Goal: Information Seeking & Learning: Check status

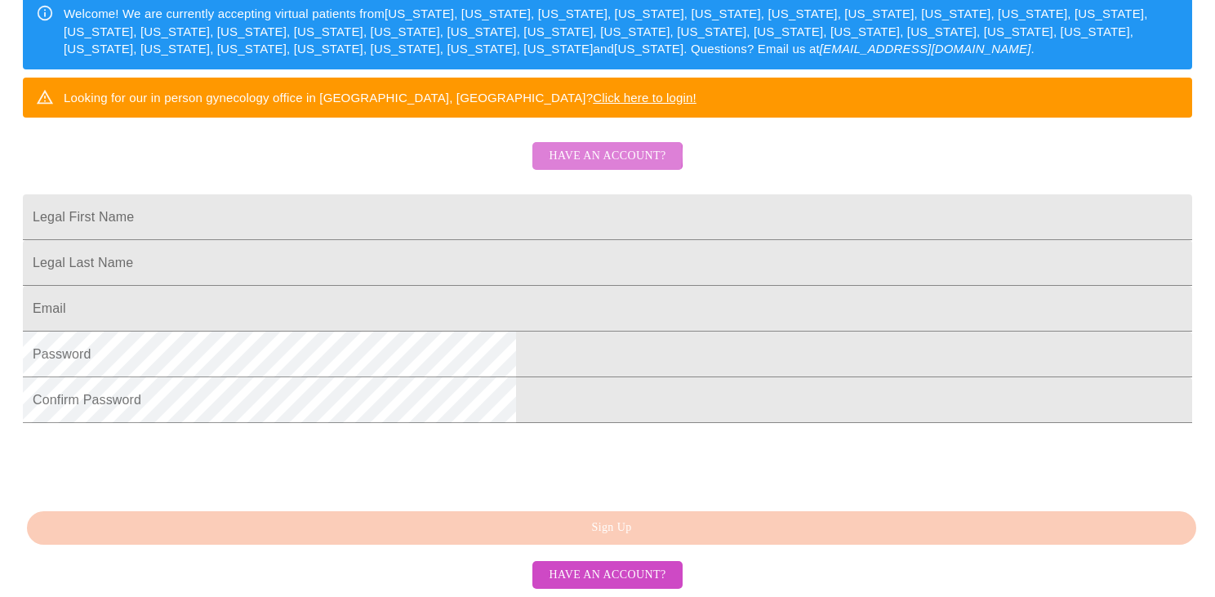
click at [607, 146] on span "Have an account?" at bounding box center [607, 156] width 117 height 20
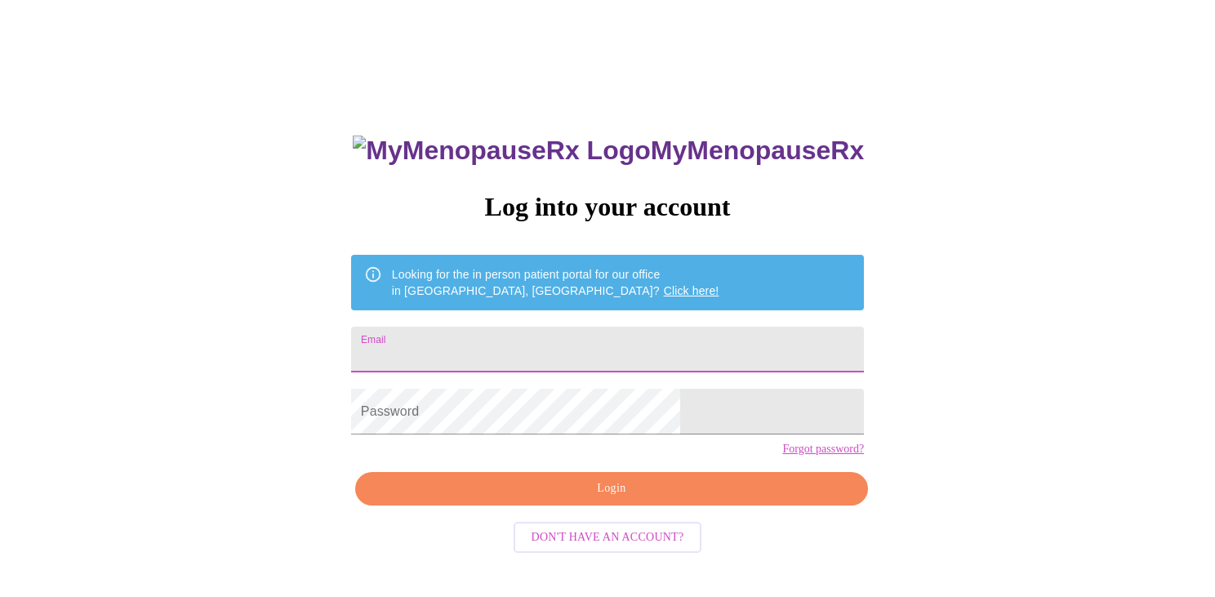
click at [504, 344] on input "Email" at bounding box center [607, 350] width 513 height 46
type input "[EMAIL_ADDRESS][DOMAIN_NAME]"
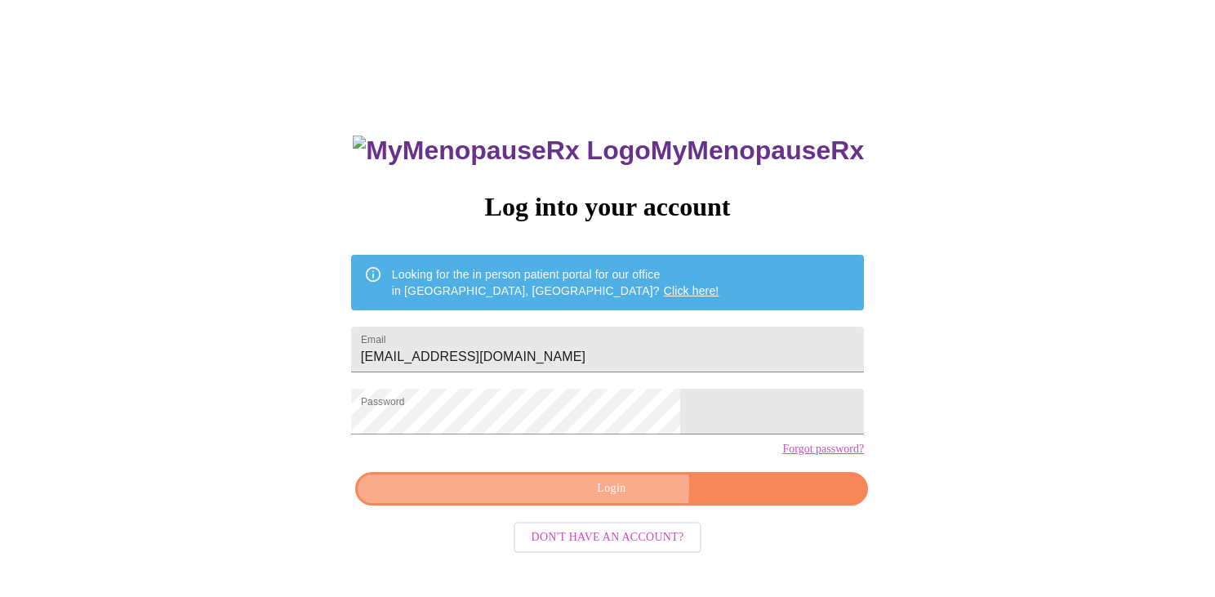
click at [614, 499] on span "Login" at bounding box center [611, 488] width 475 height 20
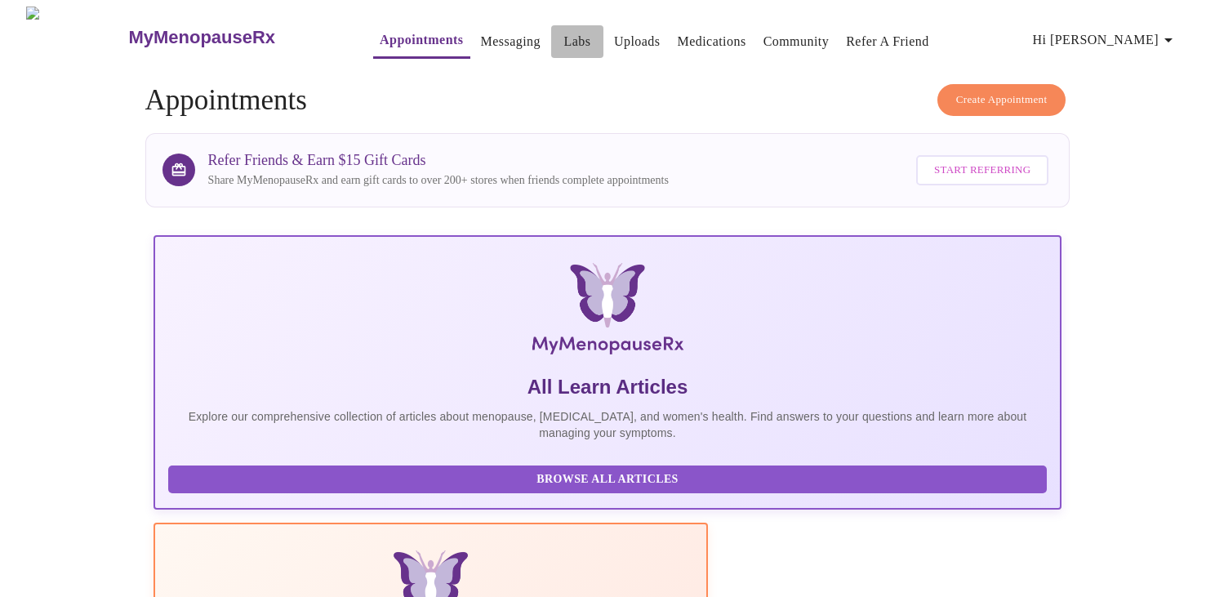
click at [564, 36] on link "Labs" at bounding box center [577, 41] width 27 height 23
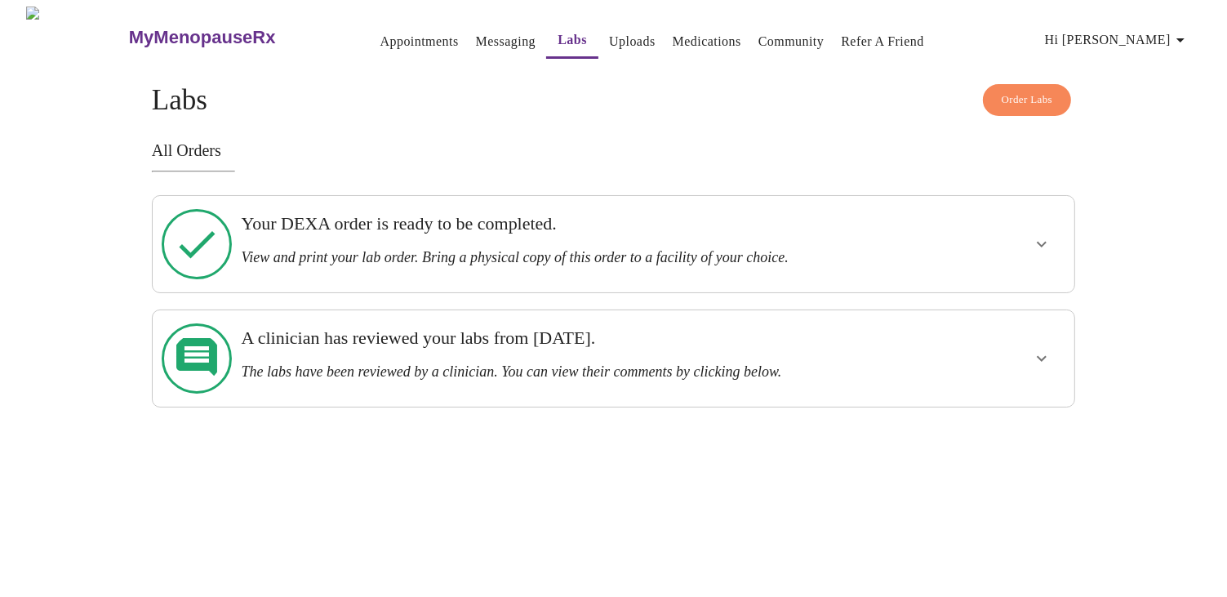
click at [1045, 349] on icon "show more" at bounding box center [1042, 359] width 20 height 20
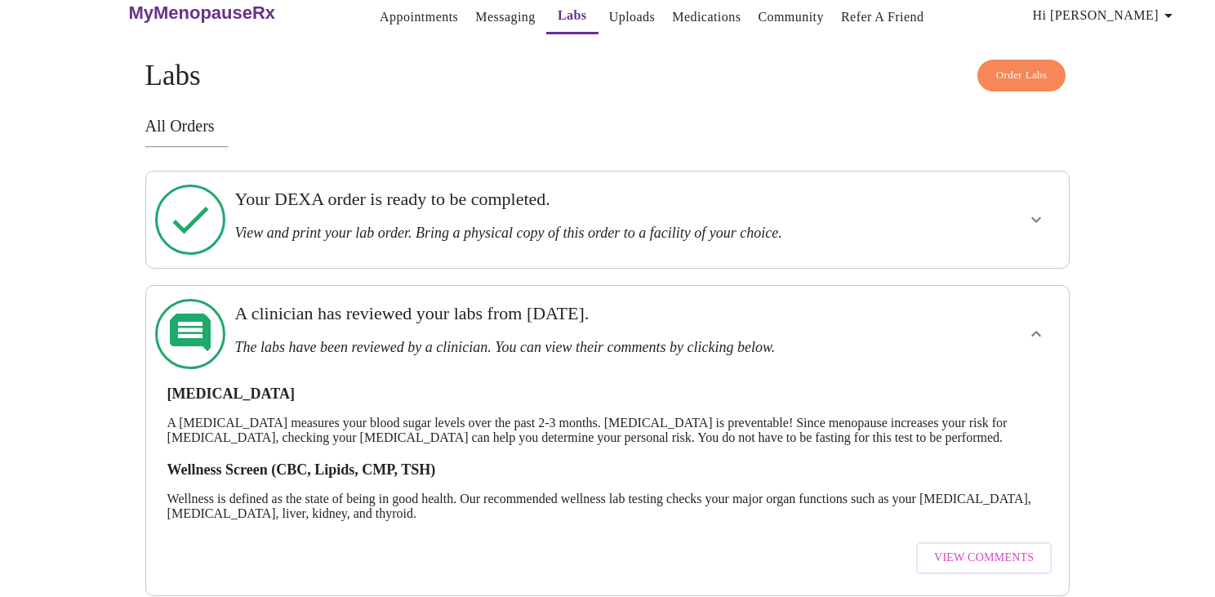
scroll to position [39, 0]
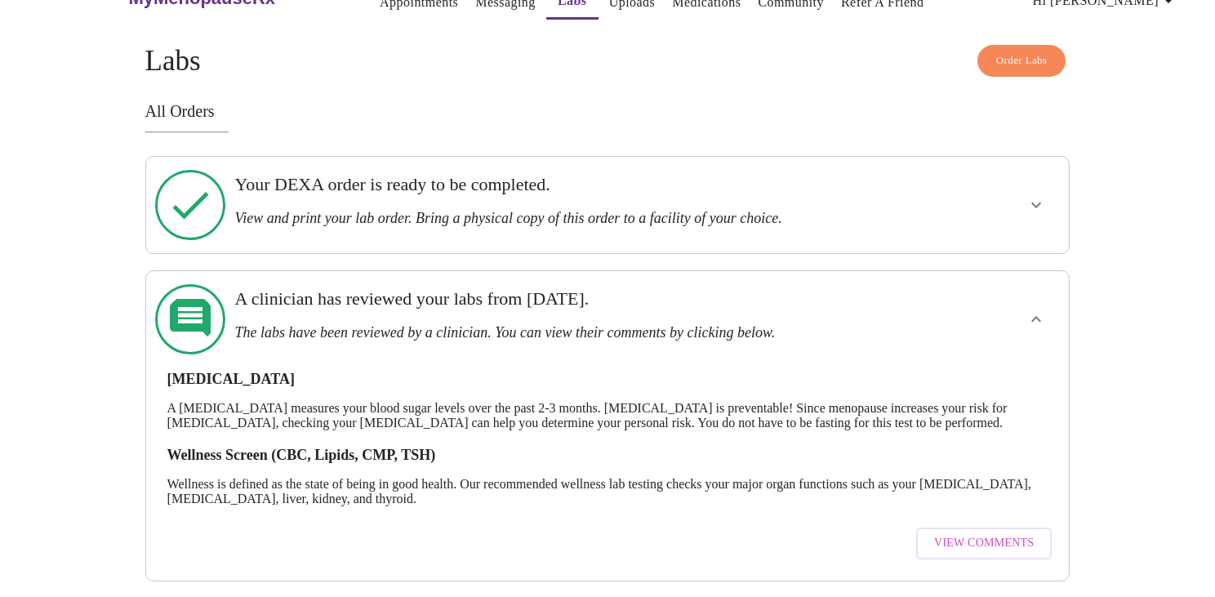
click at [955, 533] on span "View Comments" at bounding box center [984, 543] width 100 height 20
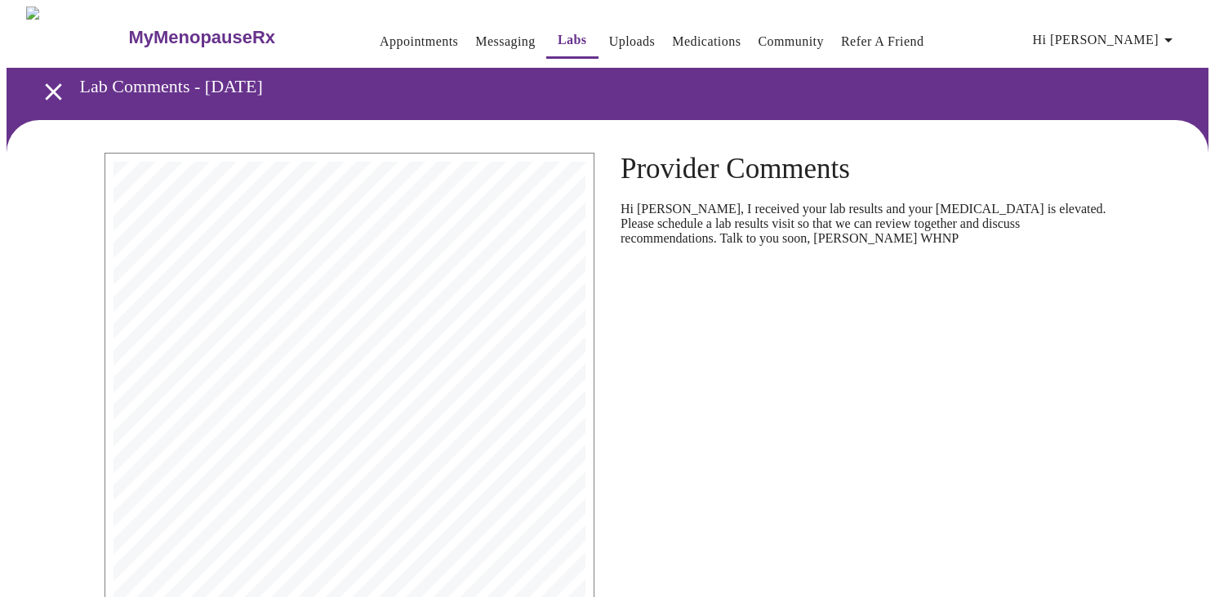
scroll to position [304, 0]
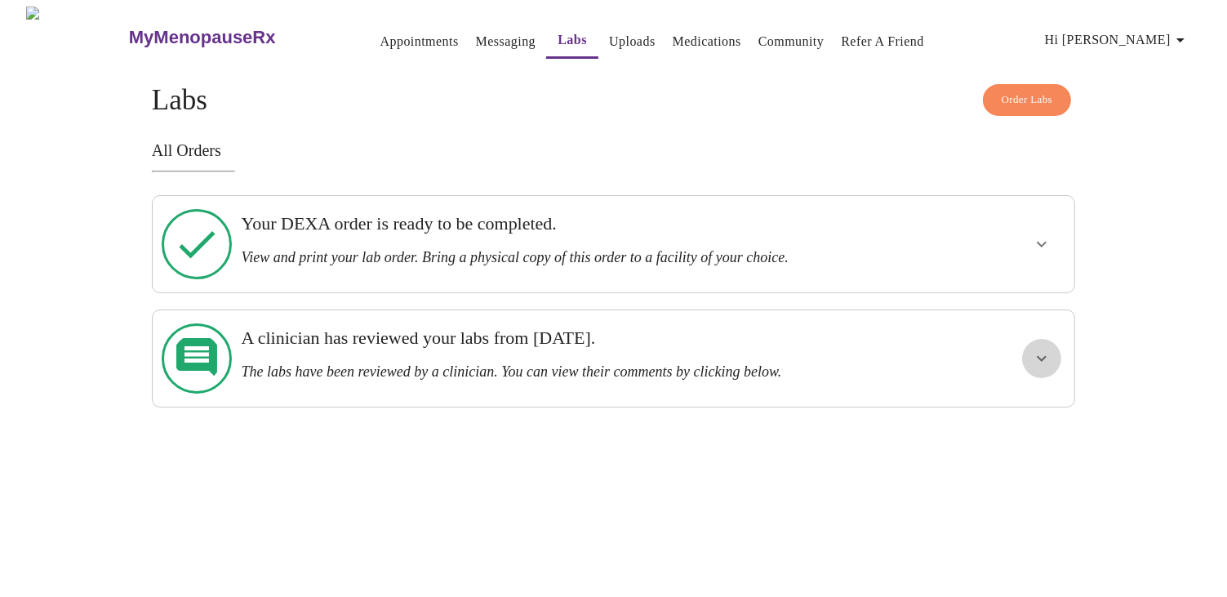
click at [1041, 349] on icon "show more" at bounding box center [1042, 359] width 20 height 20
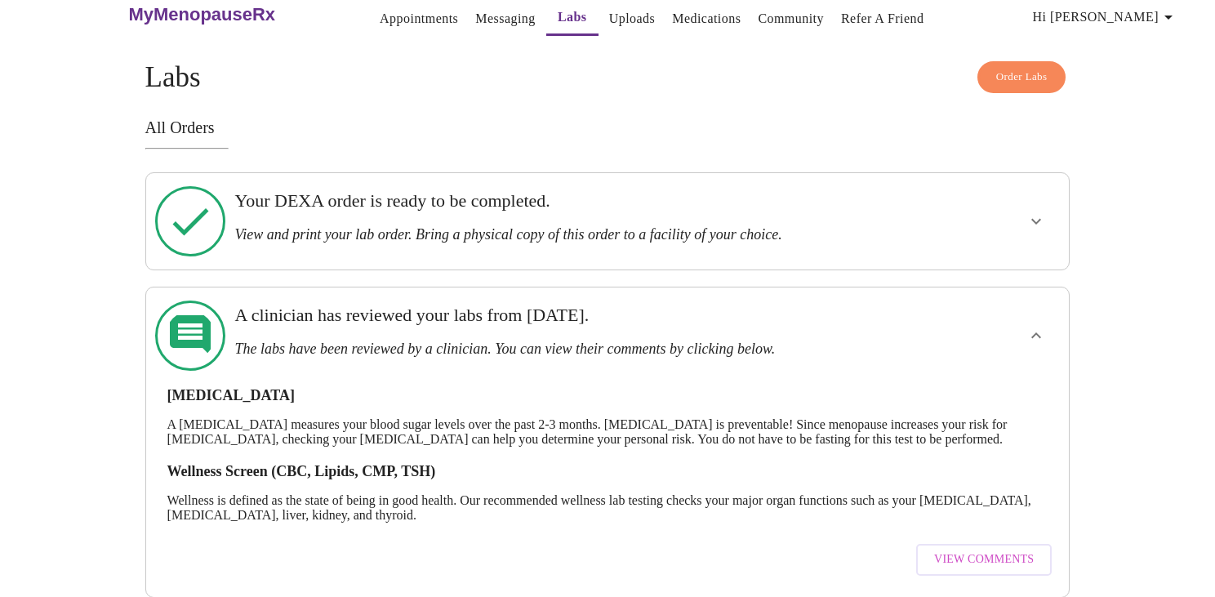
scroll to position [39, 0]
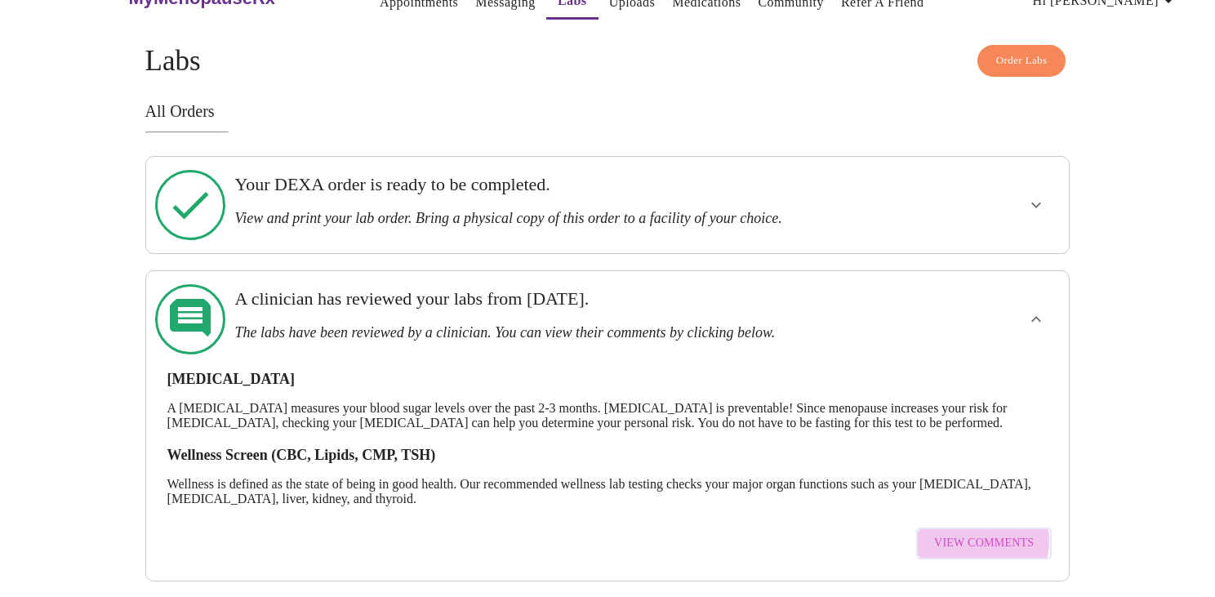
click at [963, 533] on span "View Comments" at bounding box center [984, 543] width 100 height 20
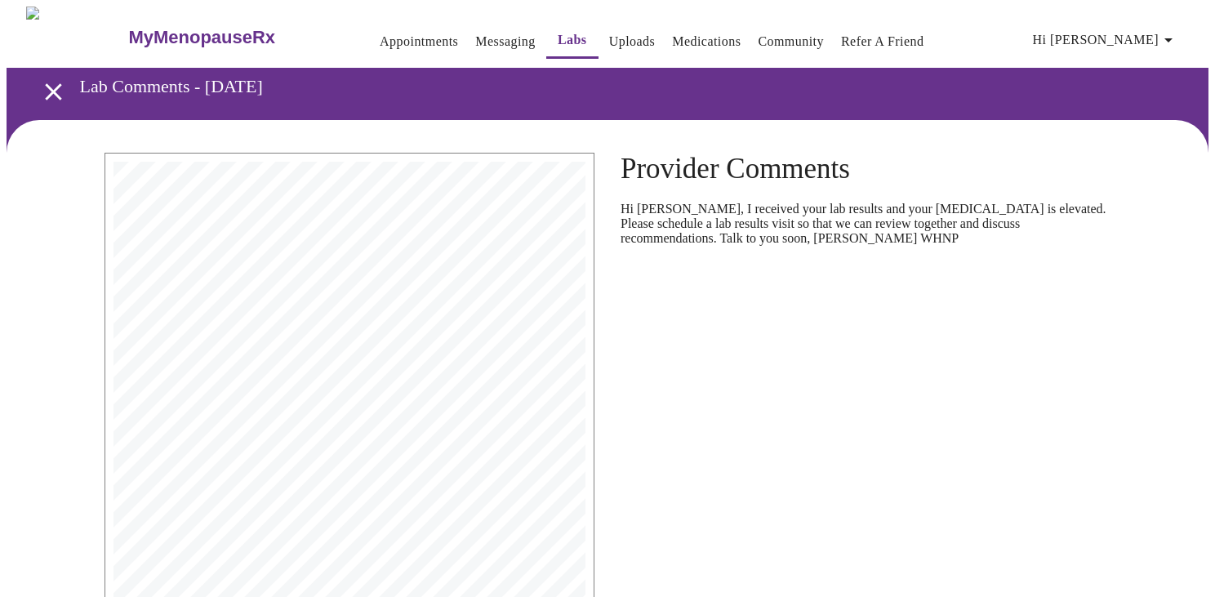
click at [1172, 38] on icon "button" at bounding box center [1168, 40] width 8 height 4
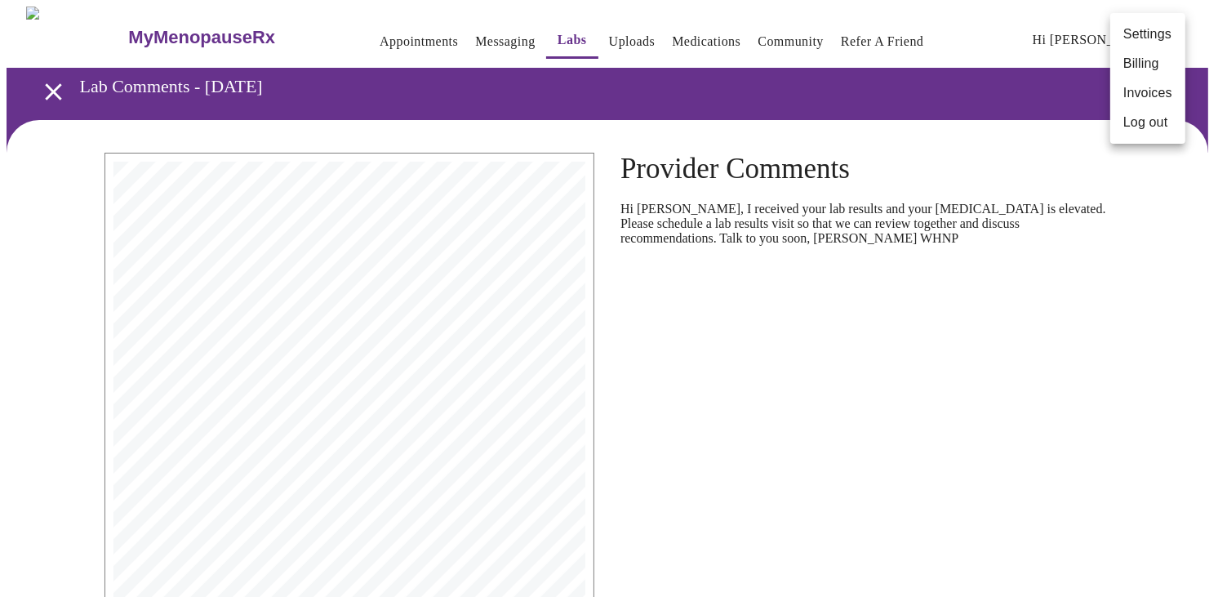
click at [1123, 306] on div at bounding box center [613, 298] width 1227 height 597
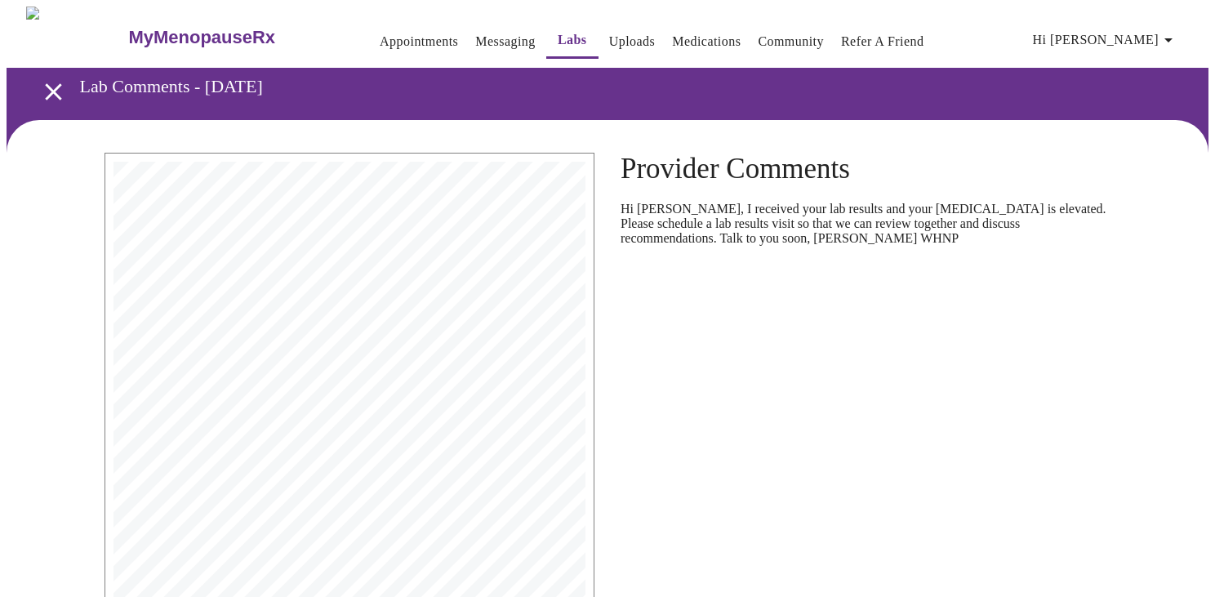
click at [475, 30] on link "Messaging" at bounding box center [505, 41] width 60 height 23
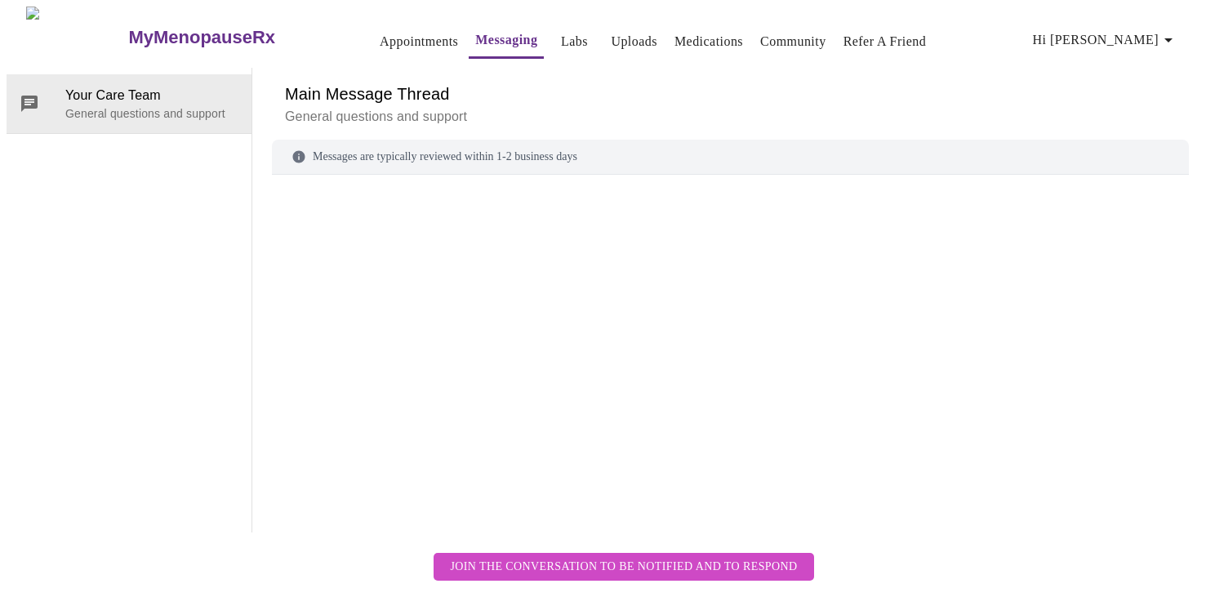
scroll to position [61, 0]
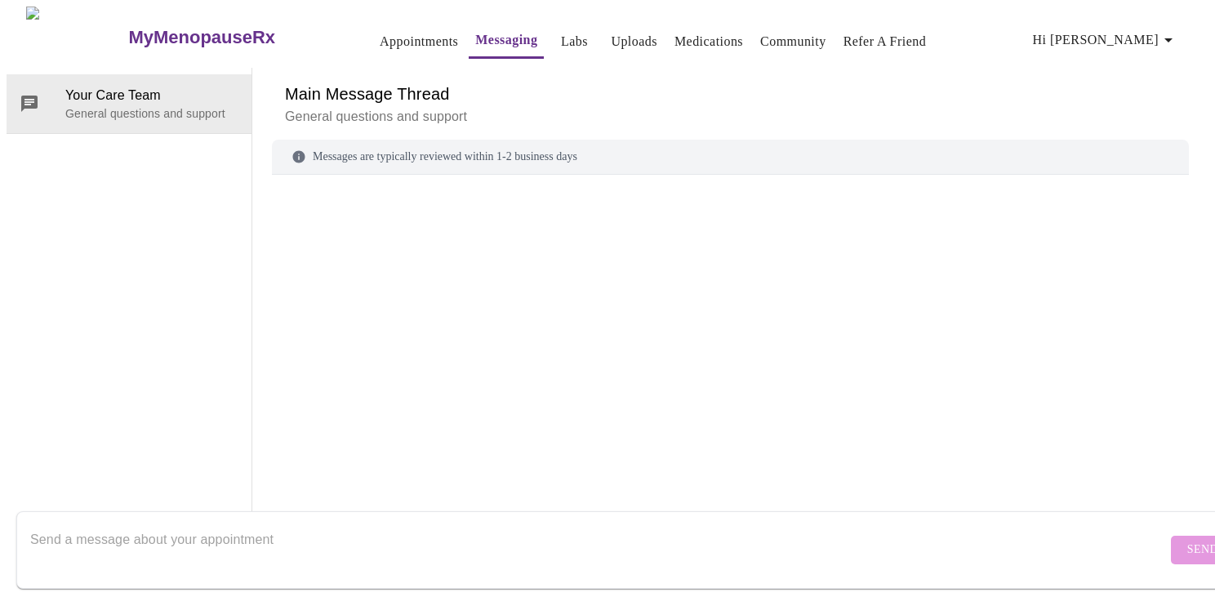
click at [349, 140] on div "Messages are typically reviewed within 1-2 business days" at bounding box center [730, 157] width 917 height 35
click at [371, 140] on div "Messages are typically reviewed within 1-2 business days" at bounding box center [730, 157] width 917 height 35
click at [362, 107] on p "General questions and support" at bounding box center [730, 117] width 891 height 20
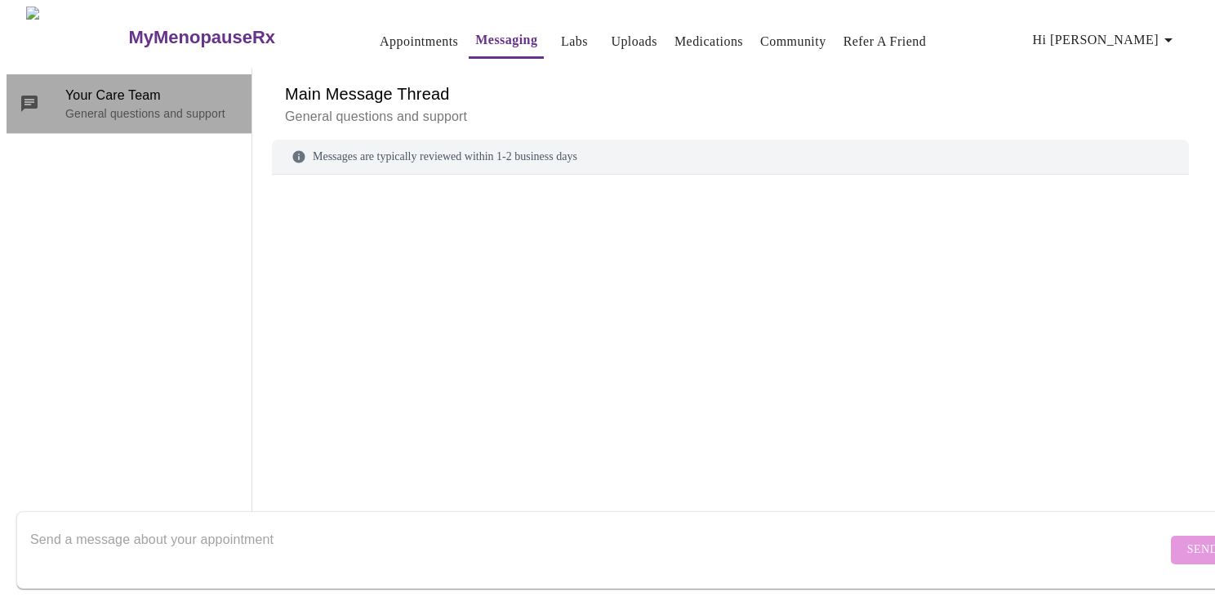
click at [159, 105] on p "General questions and support" at bounding box center [151, 113] width 173 height 16
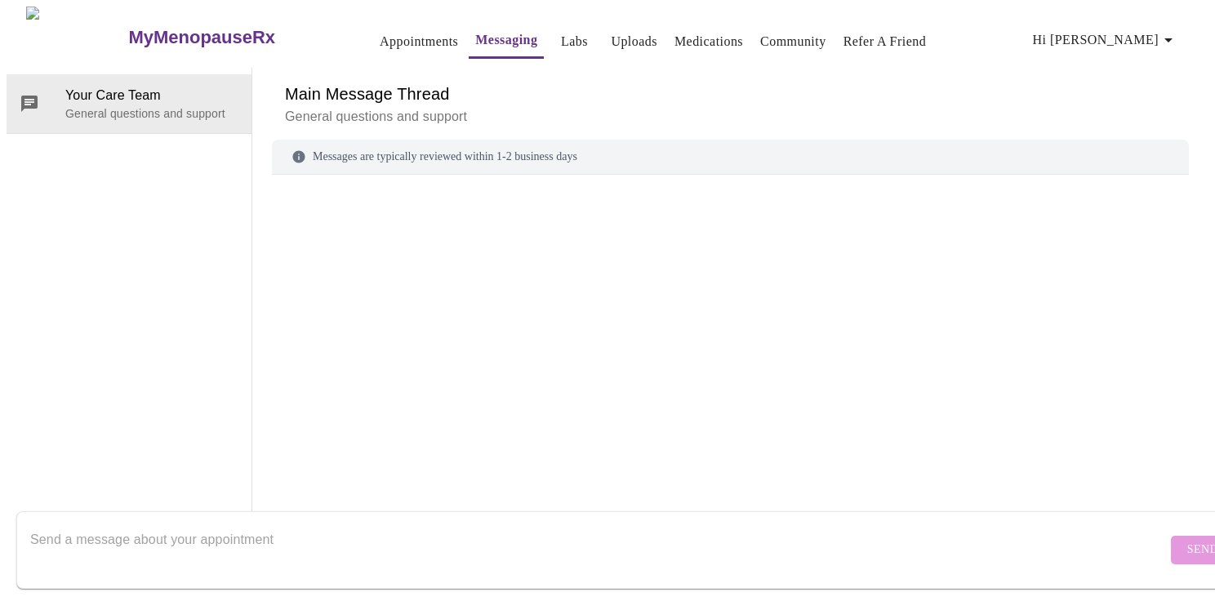
click at [467, 140] on div "Messages are typically reviewed within 1-2 business days" at bounding box center [730, 157] width 917 height 35
